Goal: Task Accomplishment & Management: Use online tool/utility

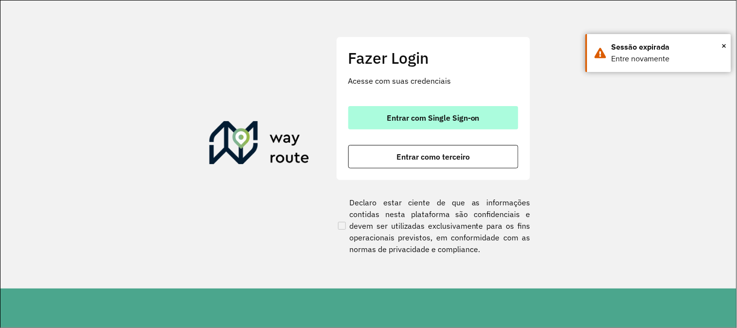
click at [451, 114] on span "Entrar com Single Sign-on" at bounding box center [433, 118] width 93 height 8
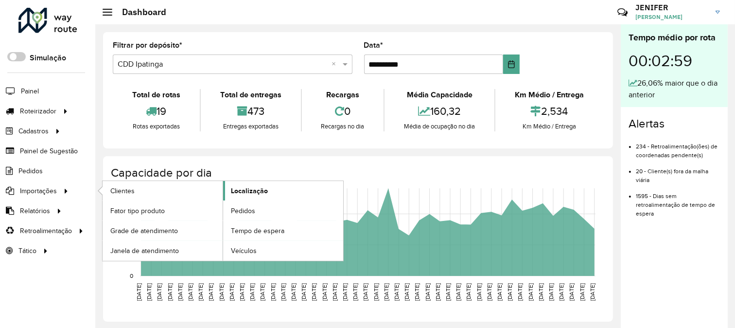
click at [246, 187] on span "Localização" at bounding box center [249, 191] width 37 height 10
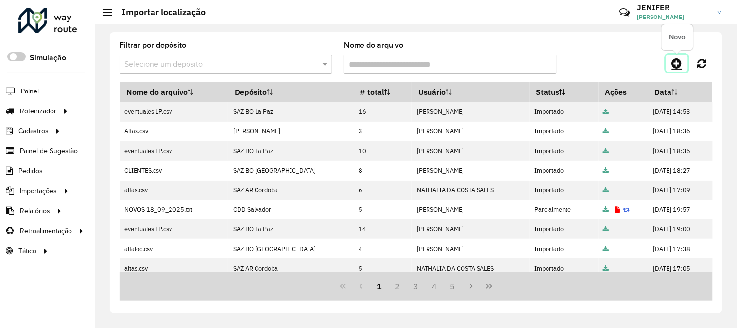
click at [675, 59] on icon at bounding box center [677, 63] width 10 height 12
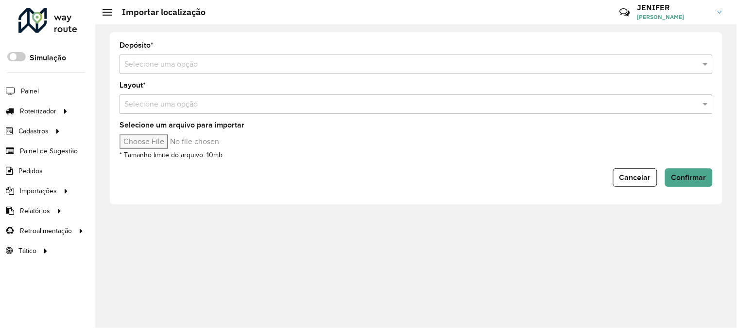
click at [472, 67] on input "text" at bounding box center [406, 65] width 564 height 12
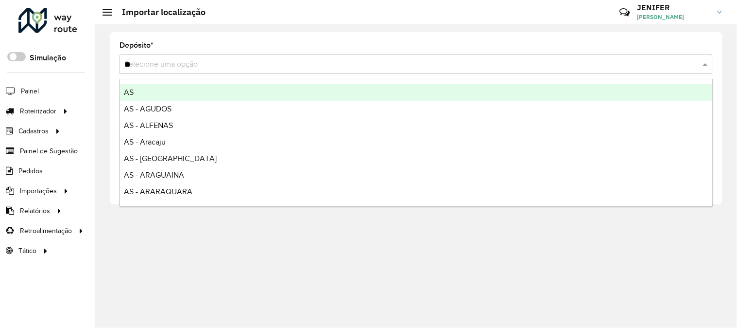
type input "***"
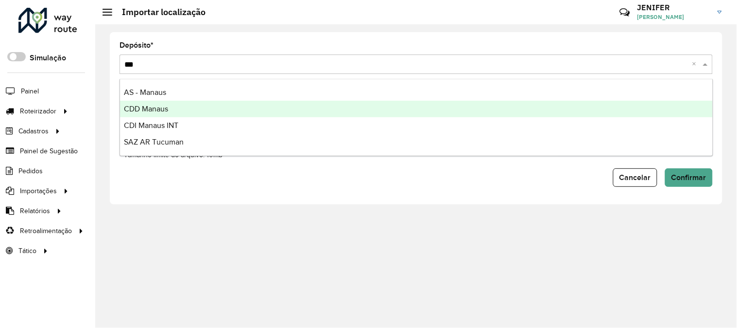
click at [191, 113] on div "CDD Manaus" at bounding box center [416, 109] width 593 height 17
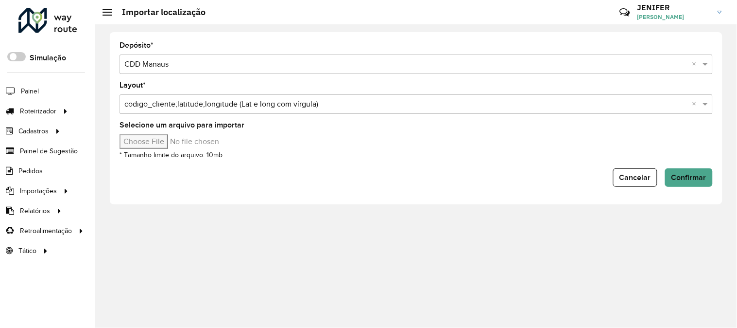
click at [165, 140] on input "Selecione um arquivo para importar" at bounding box center [202, 141] width 165 height 15
type input "**********"
click at [689, 166] on form "Depósito * Selecione uma opção × CDD Manaus × Layout * Selecione uma opção × co…" at bounding box center [416, 114] width 593 height 145
click at [684, 169] on button "Confirmar" at bounding box center [689, 177] width 48 height 18
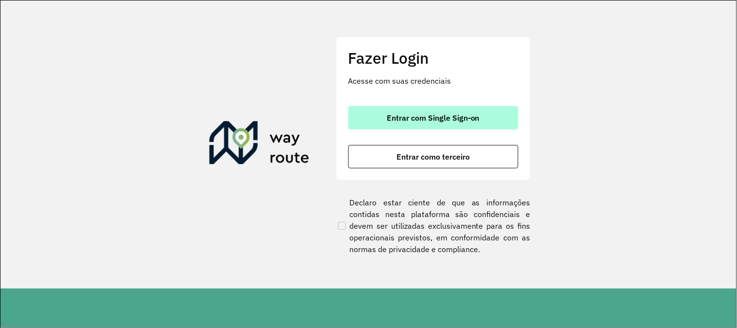
click at [479, 118] on span "Entrar com Single Sign-on" at bounding box center [433, 118] width 93 height 8
